Goal: Task Accomplishment & Management: Use online tool/utility

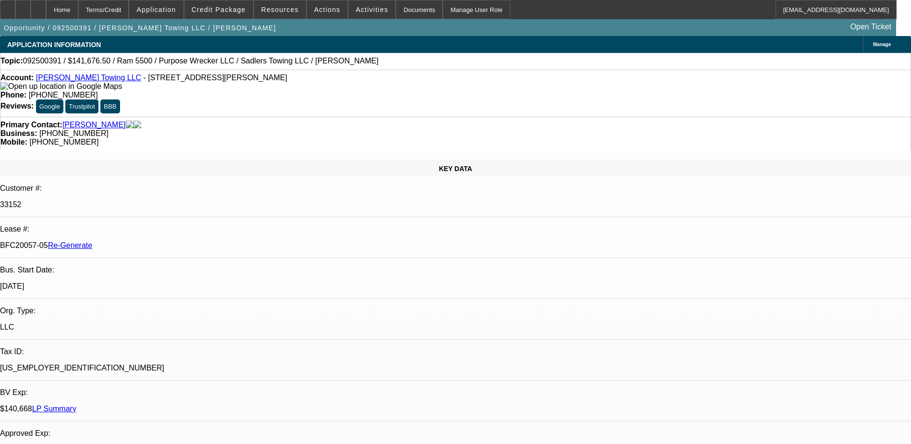
select select "0"
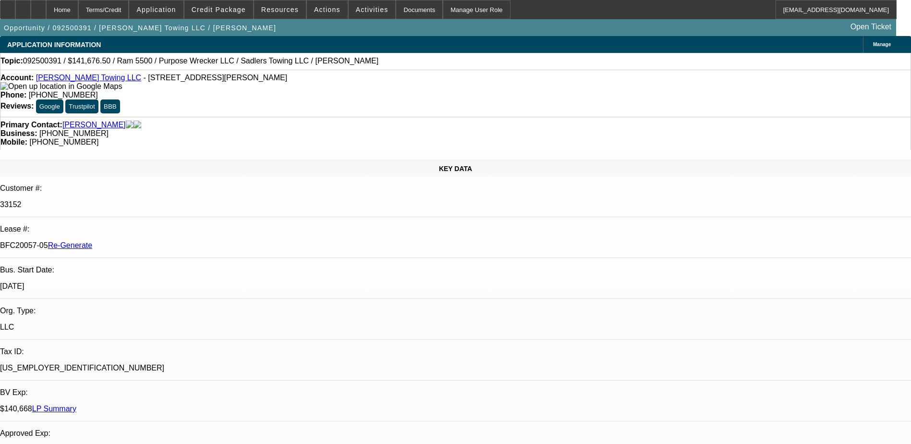
select select "0"
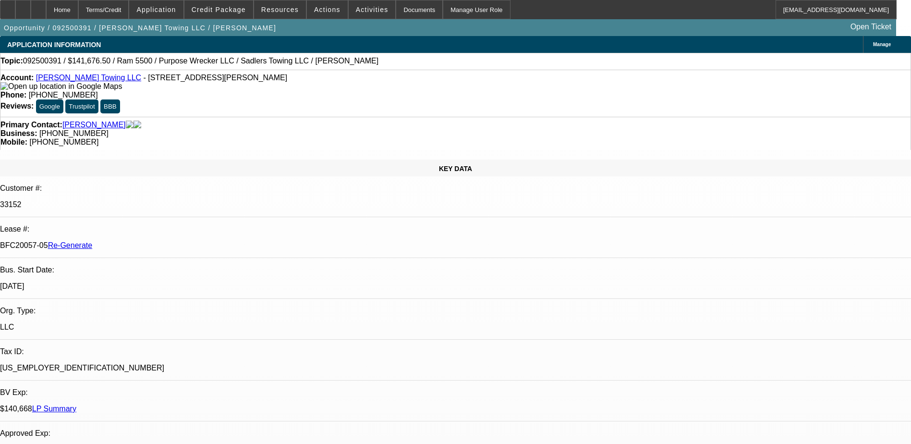
select select "0"
select select "1"
select select "2"
select select "6"
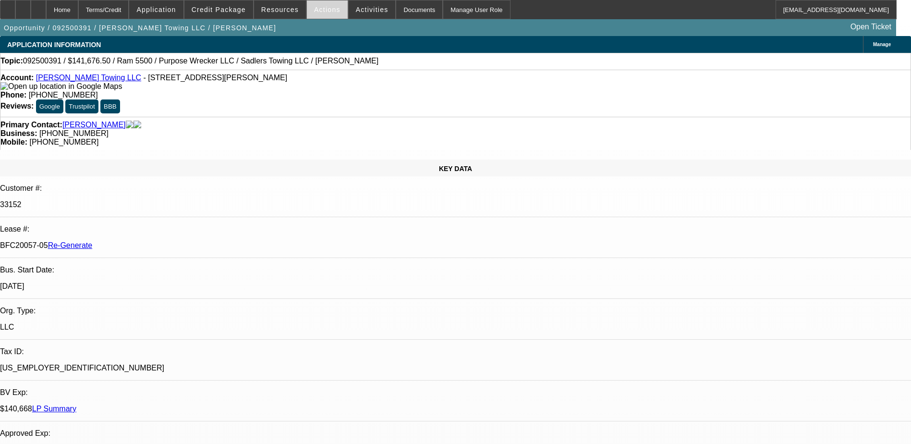
select select "1"
select select "2"
select select "6"
select select "1"
select select "2"
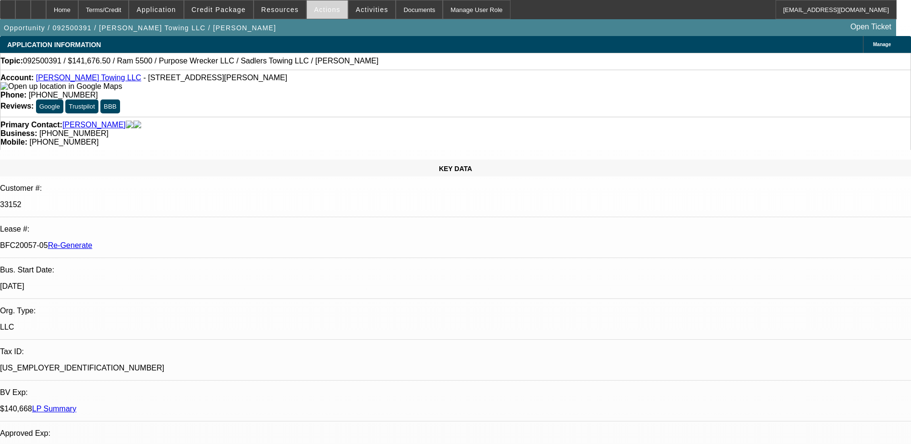
select select "6"
select select "1"
select select "2"
select select "6"
click at [324, 10] on span "Actions" at bounding box center [327, 10] width 26 height 8
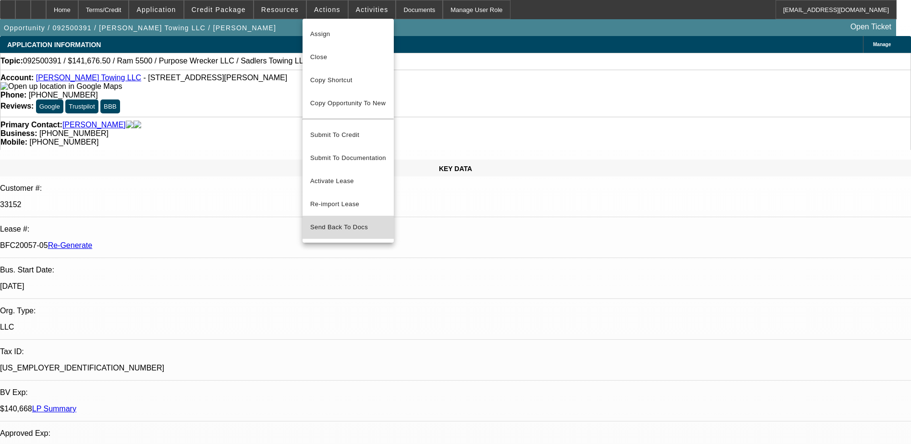
click at [344, 221] on span "Send Back To Docs" at bounding box center [348, 227] width 76 height 12
